Goal: Find specific page/section: Find specific page/section

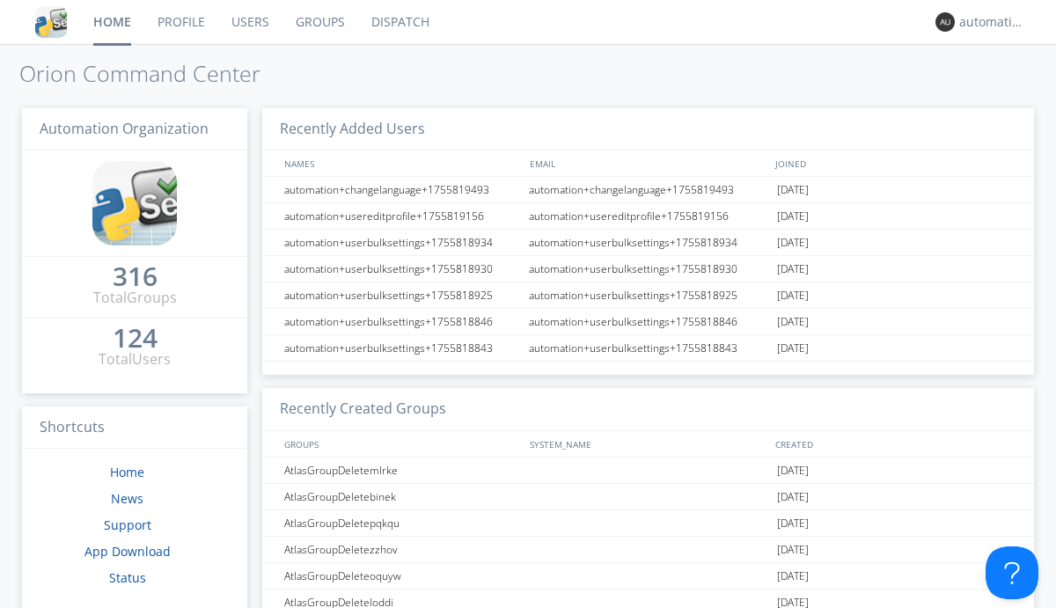
click at [399, 22] on link "Dispatch" at bounding box center [400, 22] width 84 height 44
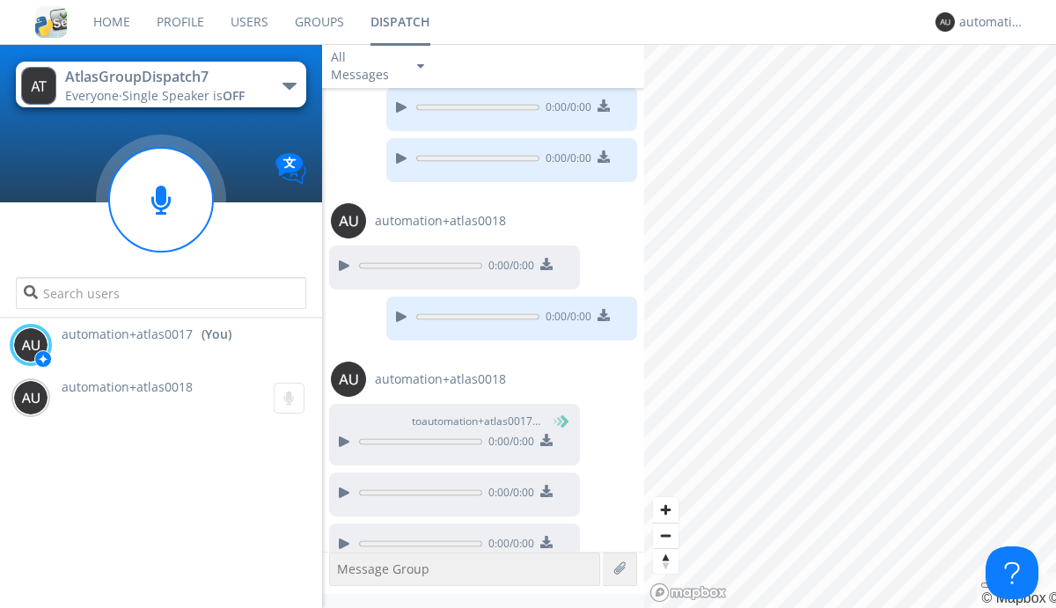
scroll to position [1080, 0]
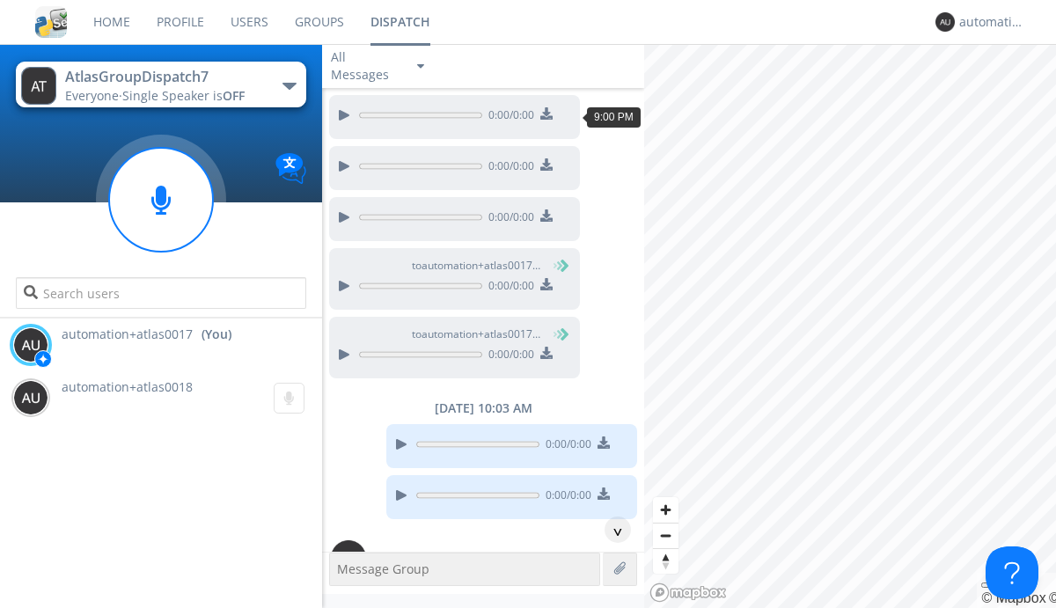
scroll to position [81, 0]
click at [611, 530] on div "^" at bounding box center [617, 529] width 26 height 26
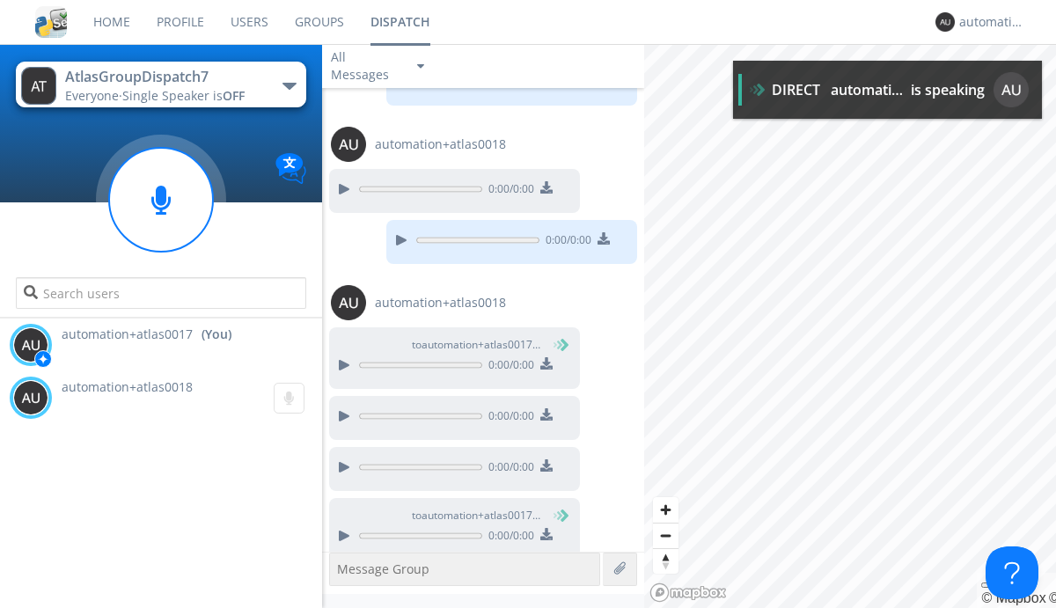
scroll to position [1095, 0]
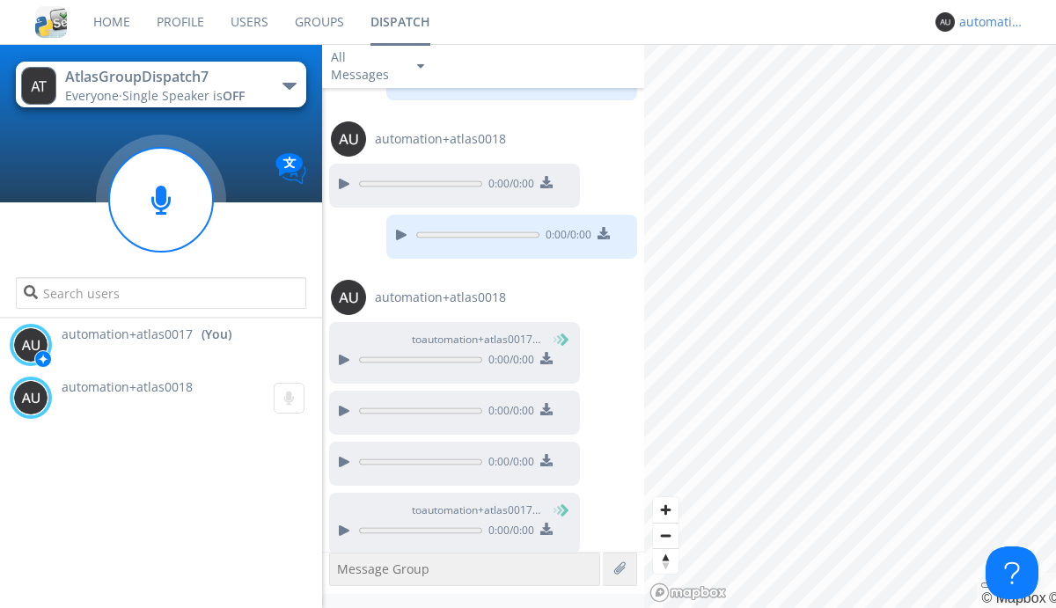
click at [987, 22] on div "automation+atlas0017" at bounding box center [992, 22] width 66 height 18
